Goal: Transaction & Acquisition: Purchase product/service

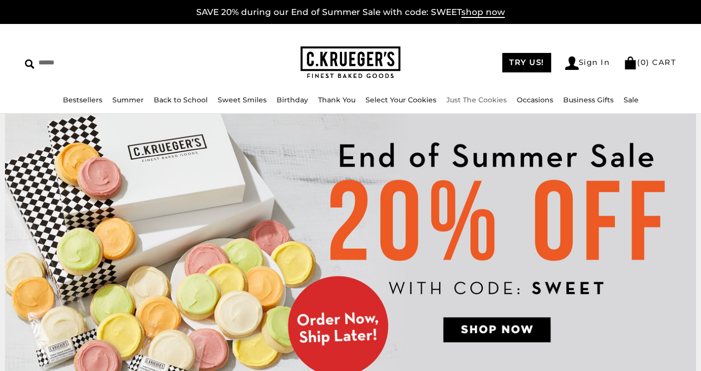
click at [462, 100] on link "Just The Cookies" at bounding box center [476, 99] width 60 height 9
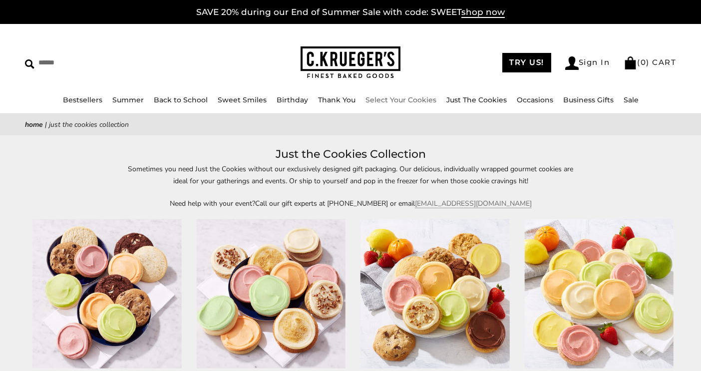
click at [395, 99] on link "Select Your Cookies" at bounding box center [400, 99] width 71 height 9
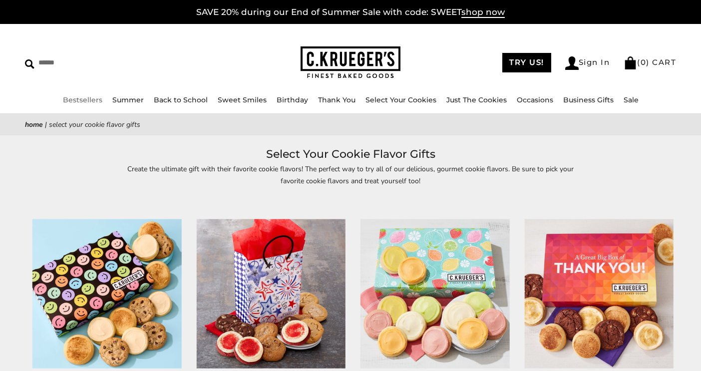
click at [83, 98] on link "Bestsellers" at bounding box center [82, 99] width 39 height 9
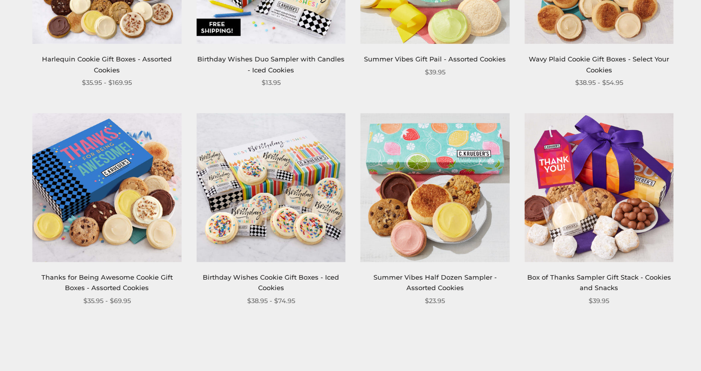
scroll to position [1248, 0]
